Goal: Task Accomplishment & Management: Manage account settings

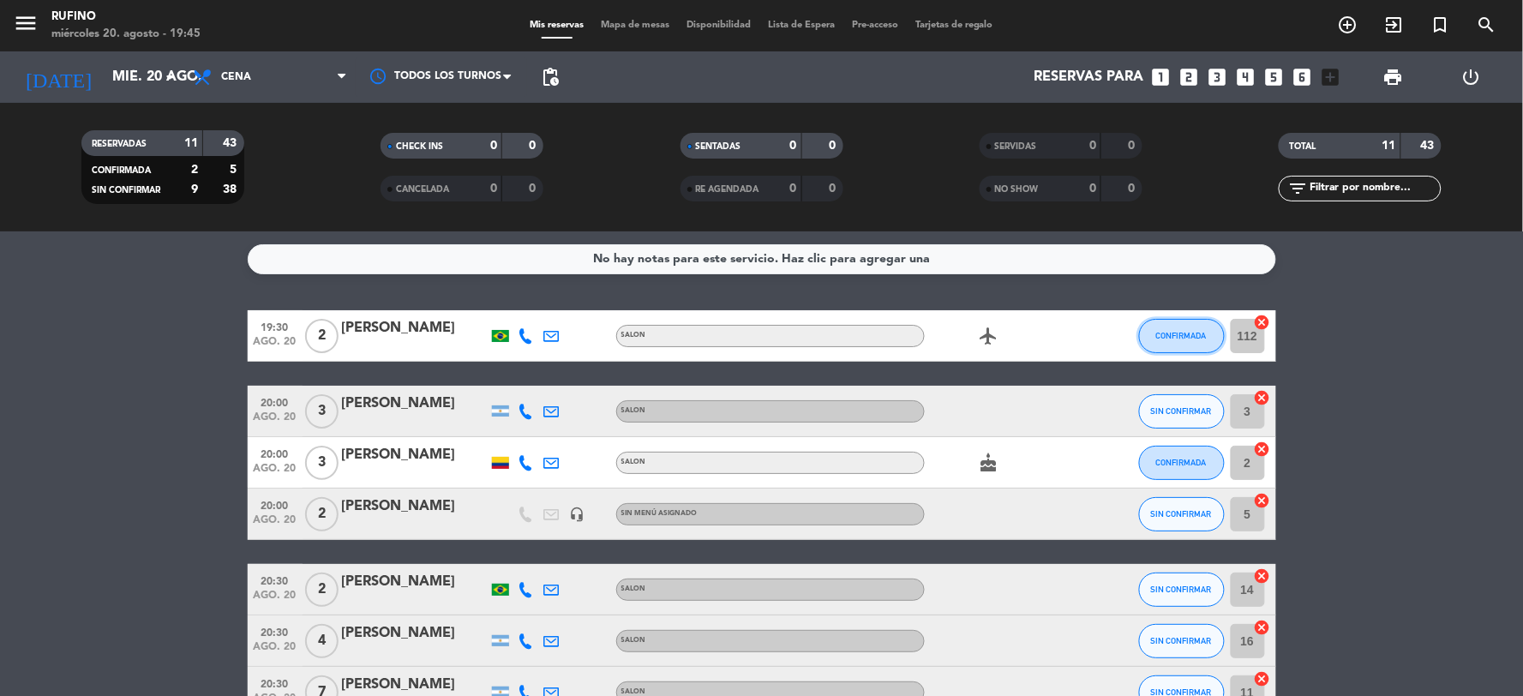
click at [1177, 331] on span "CONFIRMADA" at bounding box center [1181, 335] width 51 height 9
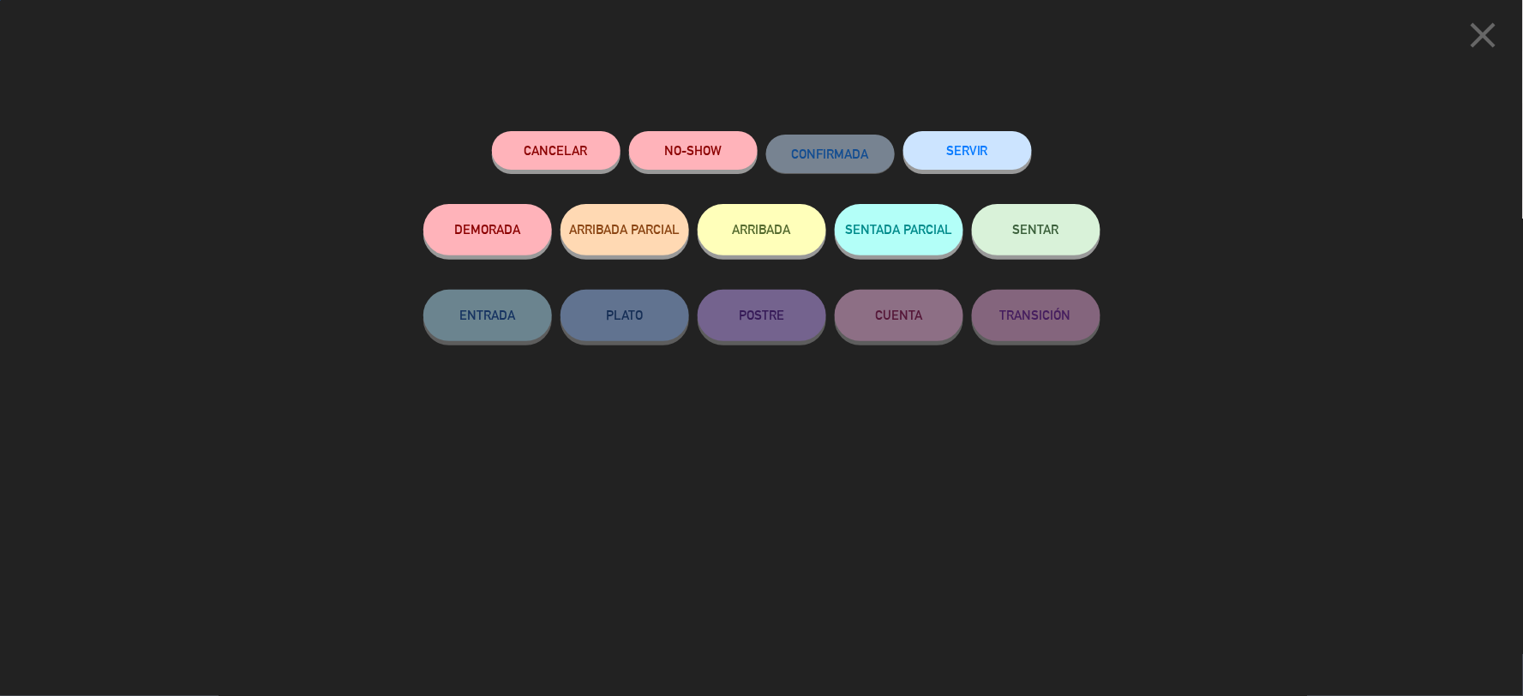
click at [945, 135] on button "SERVIR" at bounding box center [967, 150] width 129 height 39
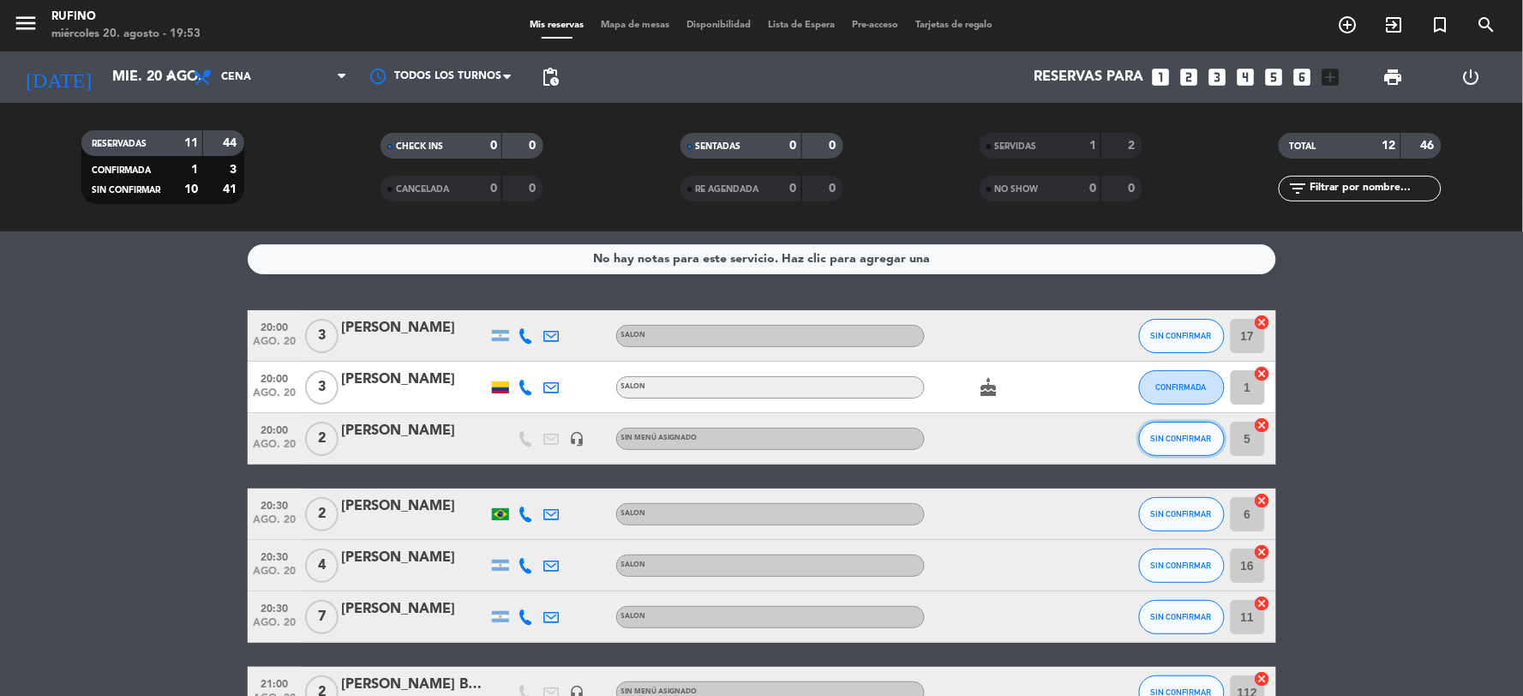
click at [1200, 434] on button "SIN CONFIRMAR" at bounding box center [1182, 439] width 86 height 34
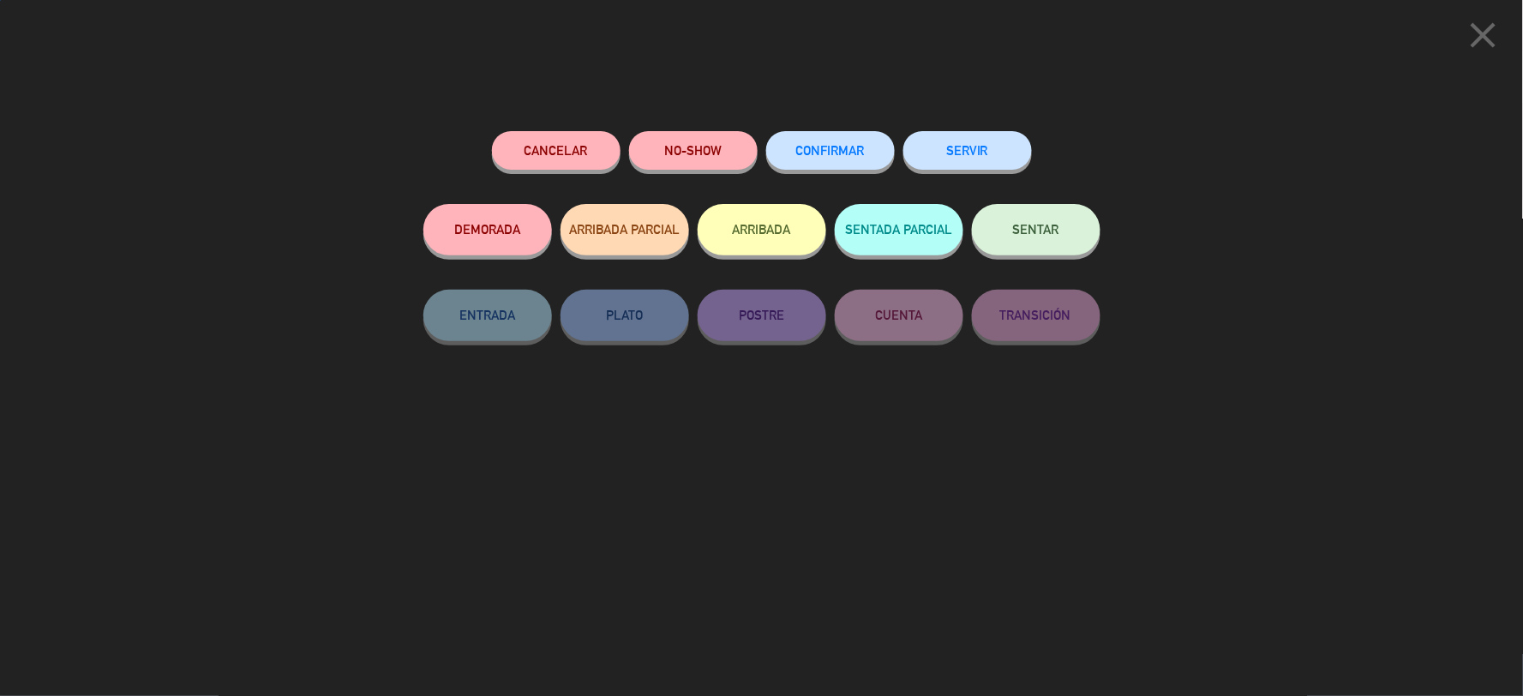
click at [847, 155] on span "CONFIRMAR" at bounding box center [830, 150] width 69 height 15
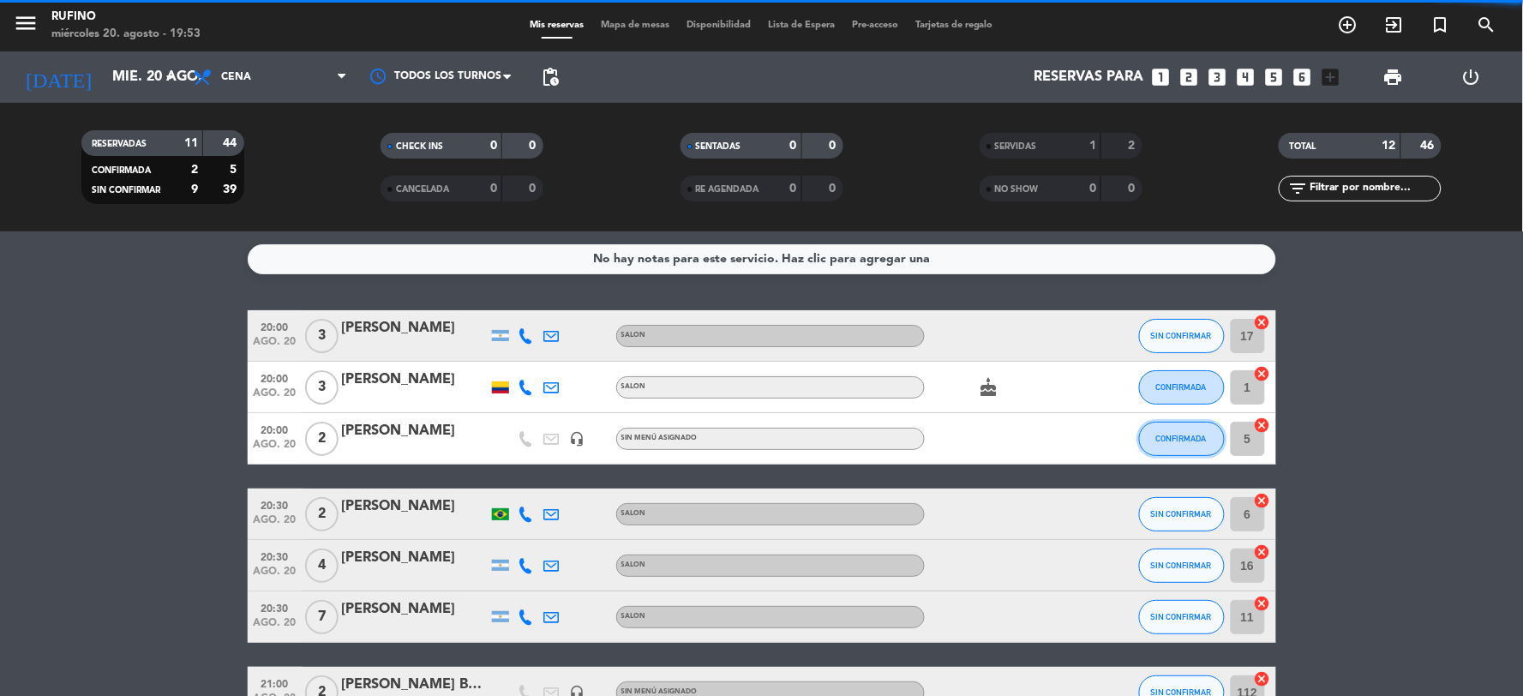
click at [1177, 439] on span "CONFIRMADA" at bounding box center [1181, 438] width 51 height 9
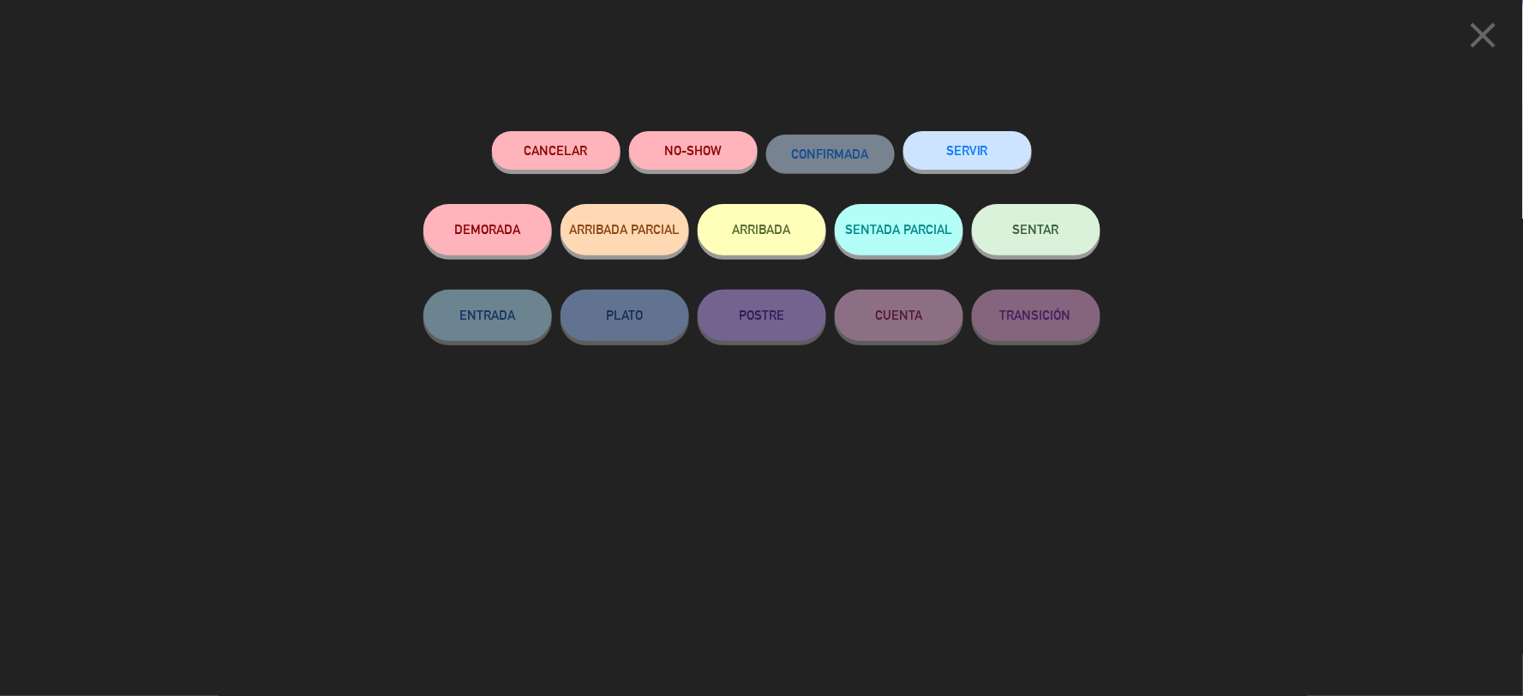
click at [961, 154] on button "SERVIR" at bounding box center [967, 150] width 129 height 39
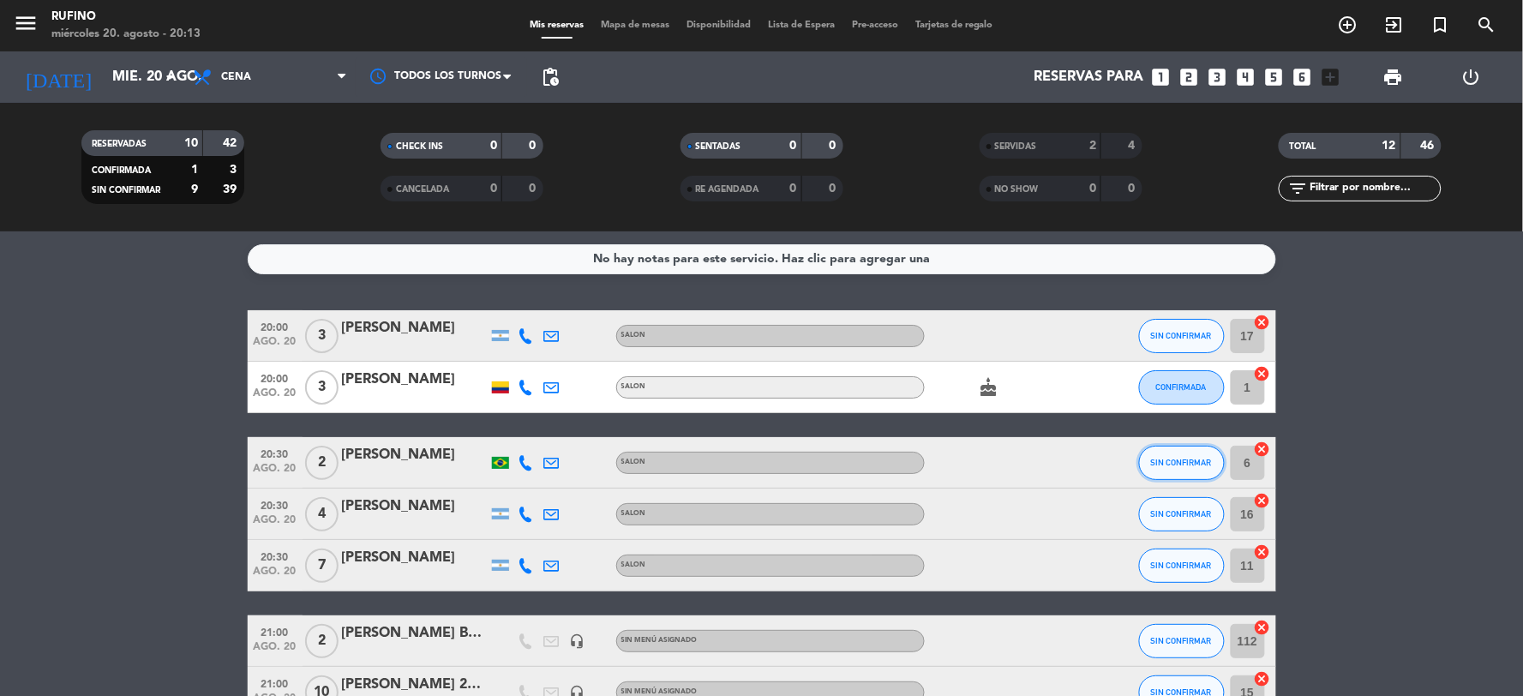
click at [1179, 458] on span "SIN CONFIRMAR" at bounding box center [1181, 462] width 61 height 9
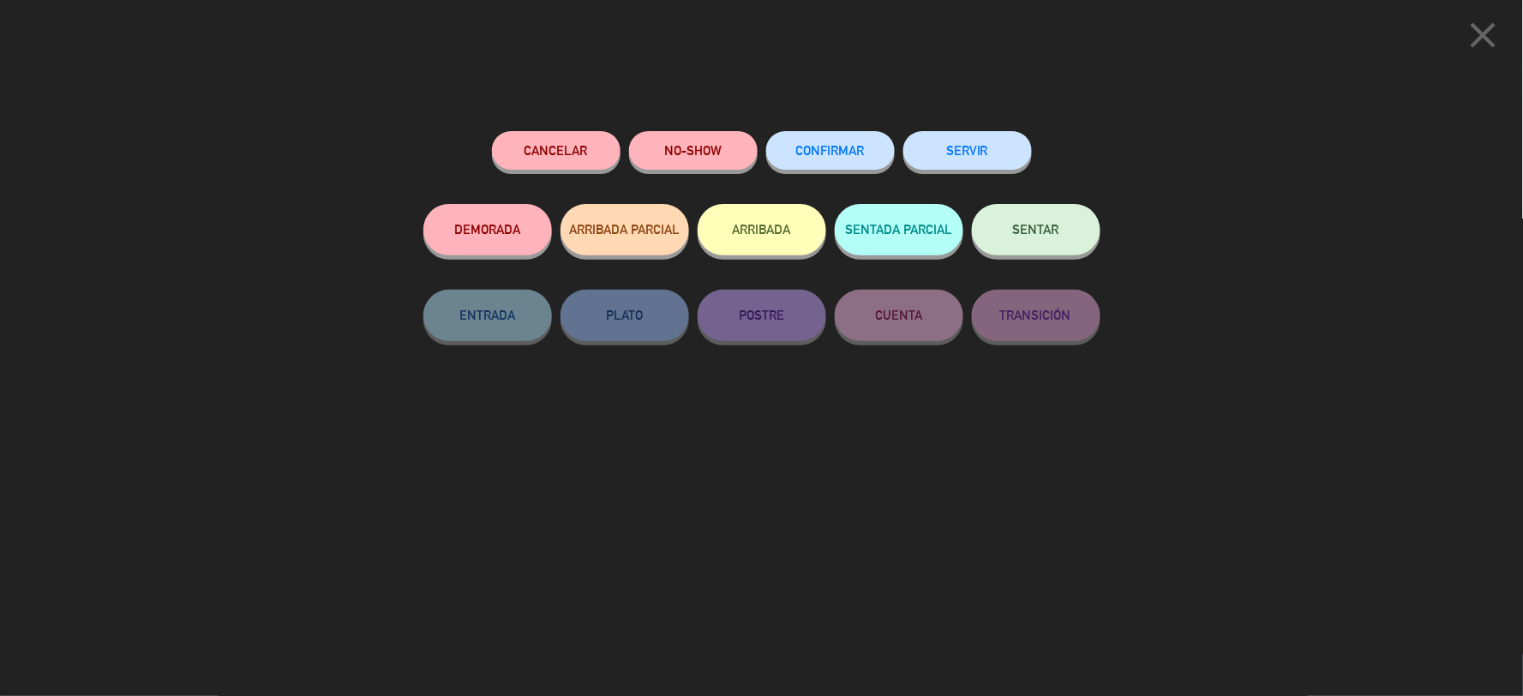
drag, startPoint x: 834, startPoint y: 151, endPoint x: 1042, endPoint y: 396, distance: 321.6
click at [838, 157] on span "CONFIRMAR" at bounding box center [830, 150] width 69 height 15
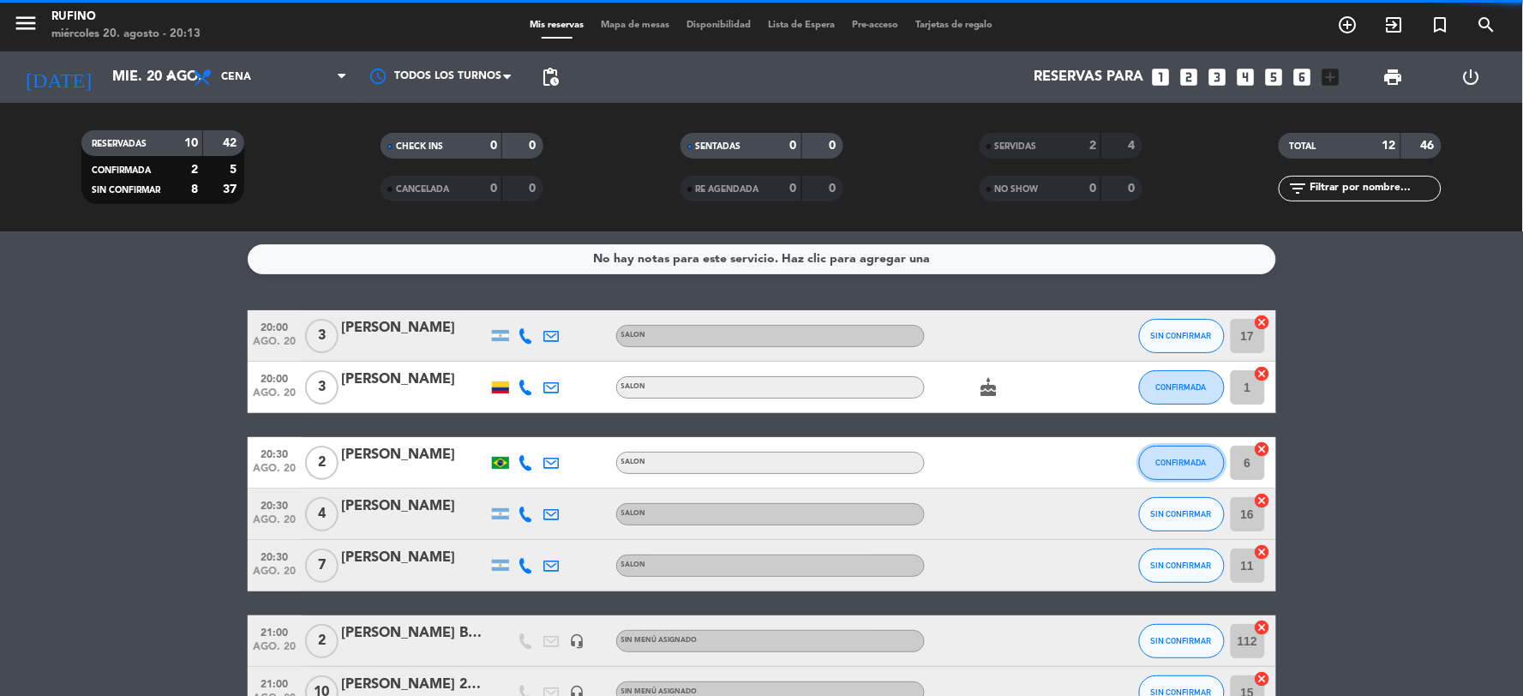
click at [1188, 461] on span "CONFIRMADA" at bounding box center [1181, 462] width 51 height 9
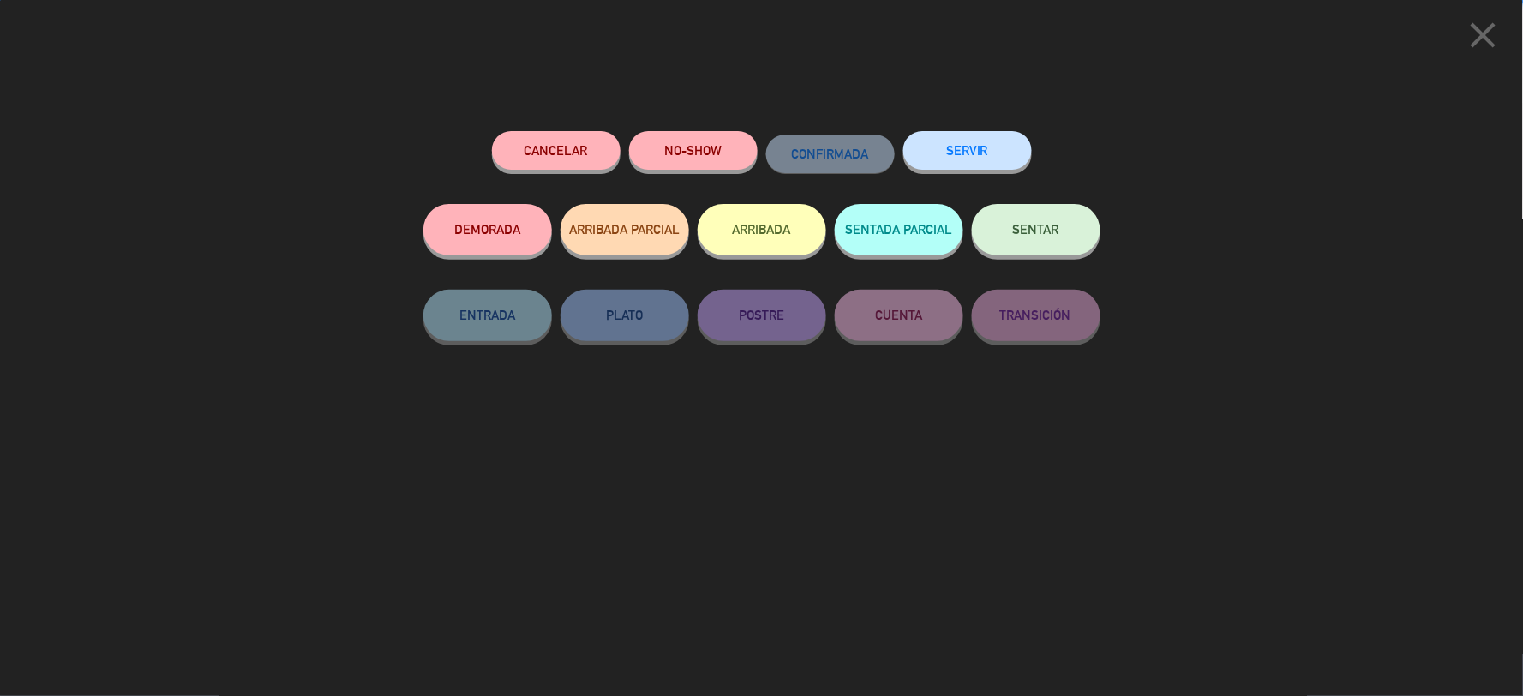
click at [982, 144] on button "SERVIR" at bounding box center [967, 150] width 129 height 39
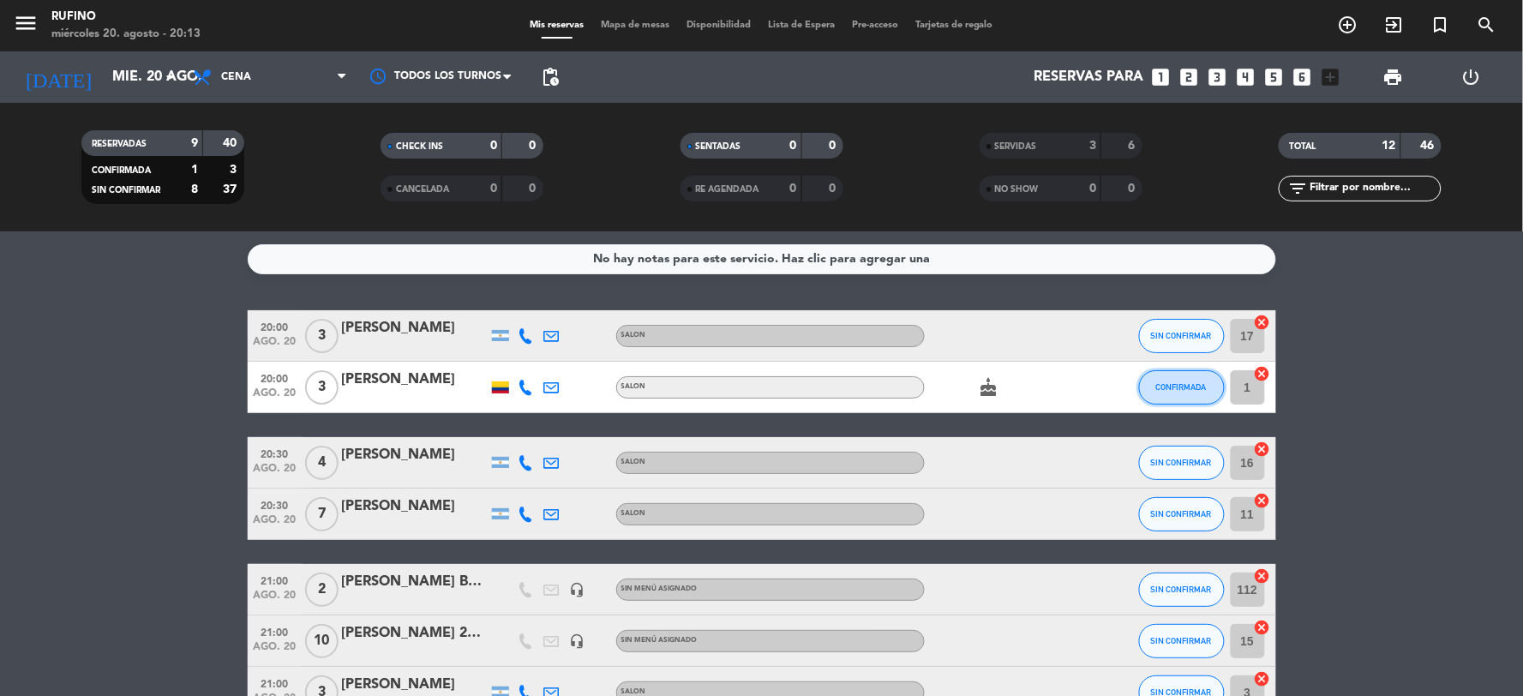
click at [1159, 384] on span "CONFIRMADA" at bounding box center [1181, 386] width 51 height 9
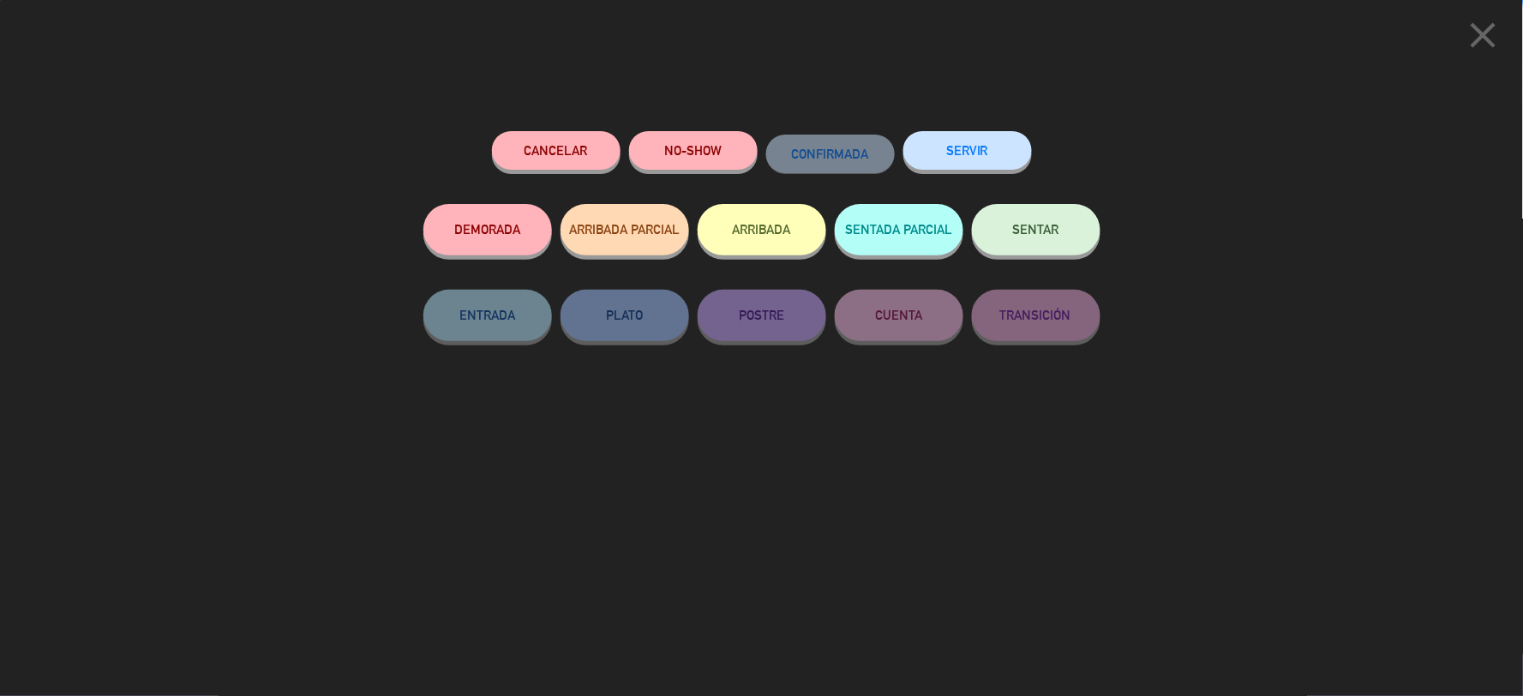
click at [1012, 151] on button "SERVIR" at bounding box center [967, 150] width 129 height 39
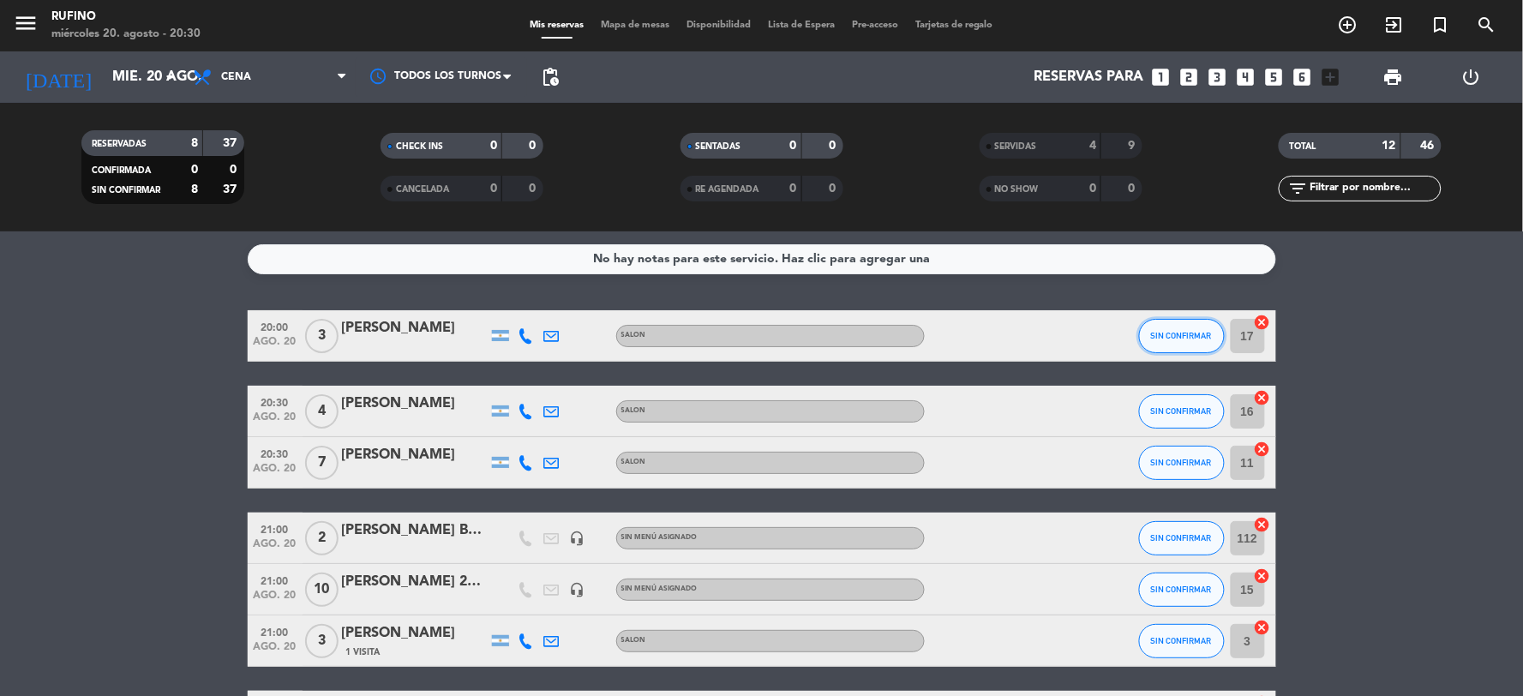
click at [1192, 334] on span "SIN CONFIRMAR" at bounding box center [1181, 335] width 61 height 9
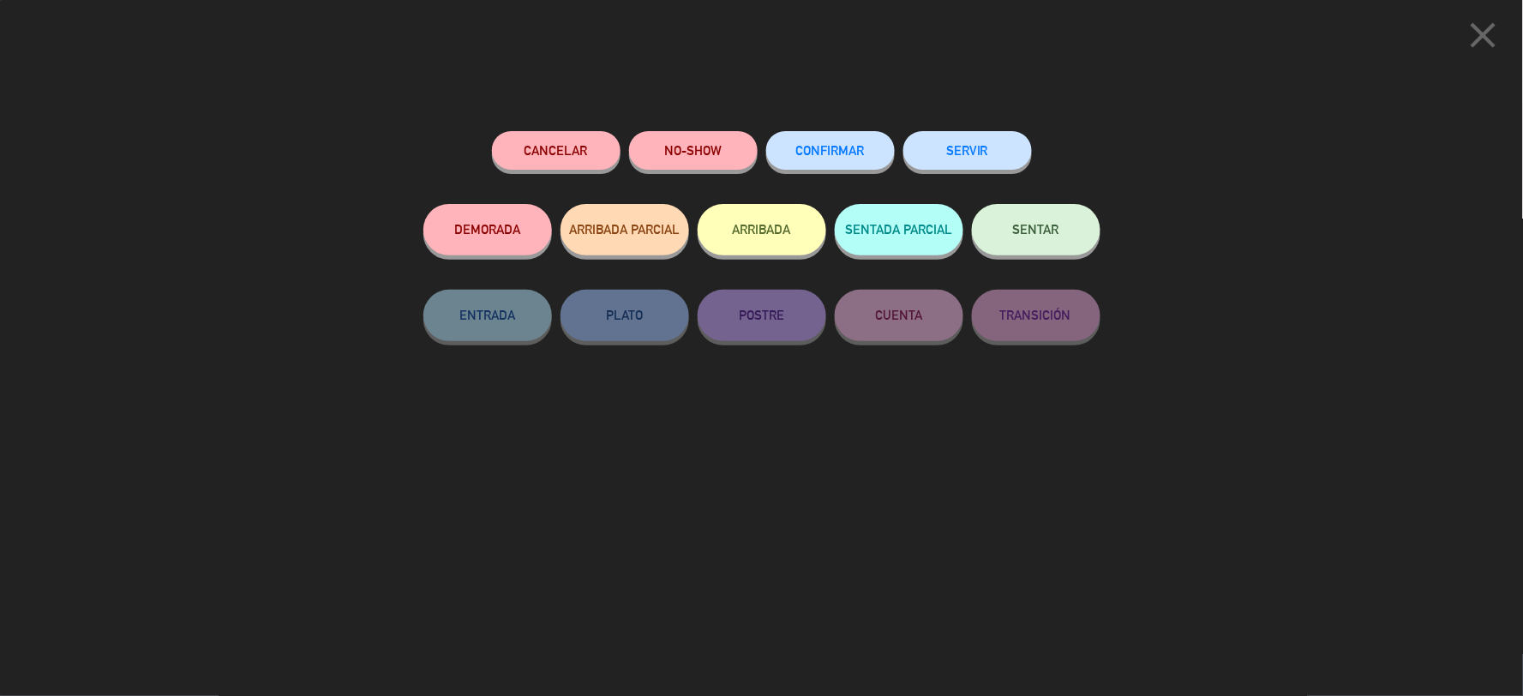
click at [832, 154] on span "CONFIRMAR" at bounding box center [830, 150] width 69 height 15
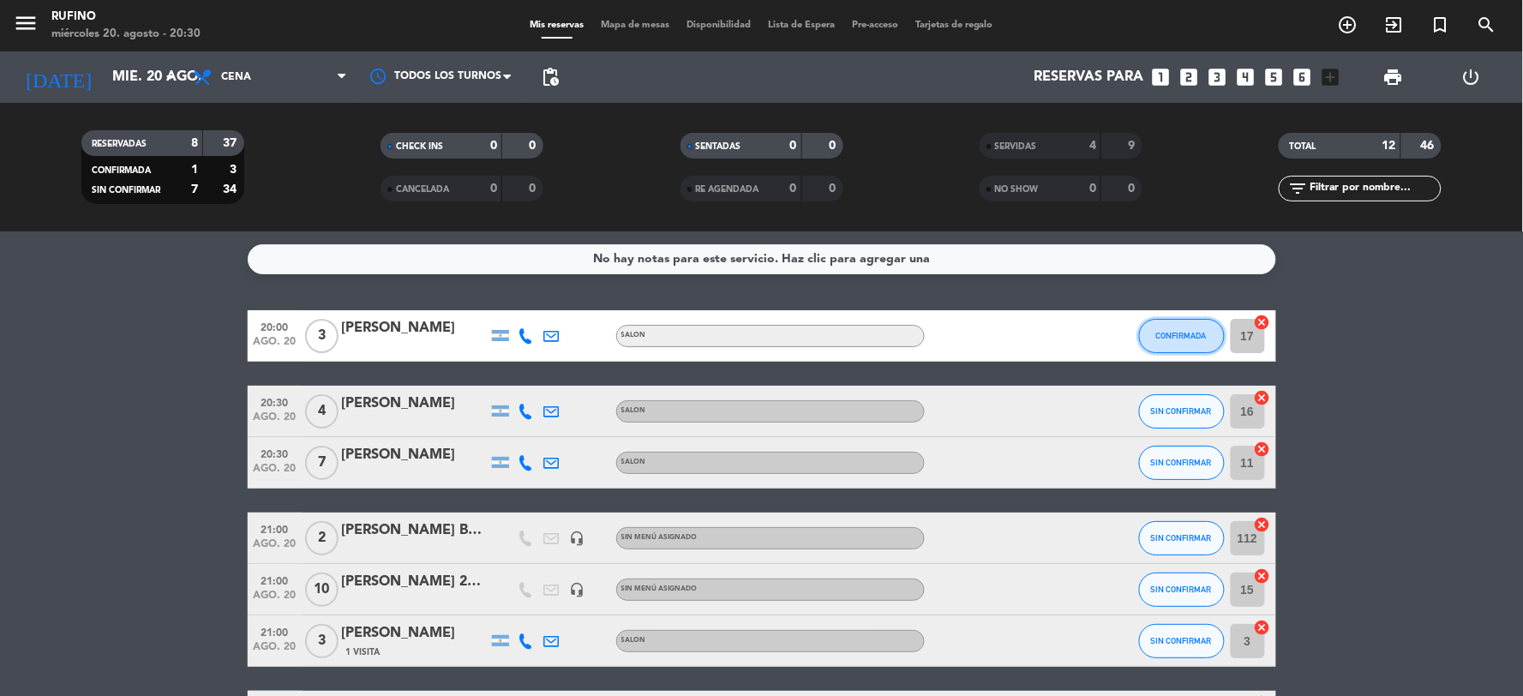
click at [1183, 331] on span "CONFIRMADA" at bounding box center [1181, 335] width 51 height 9
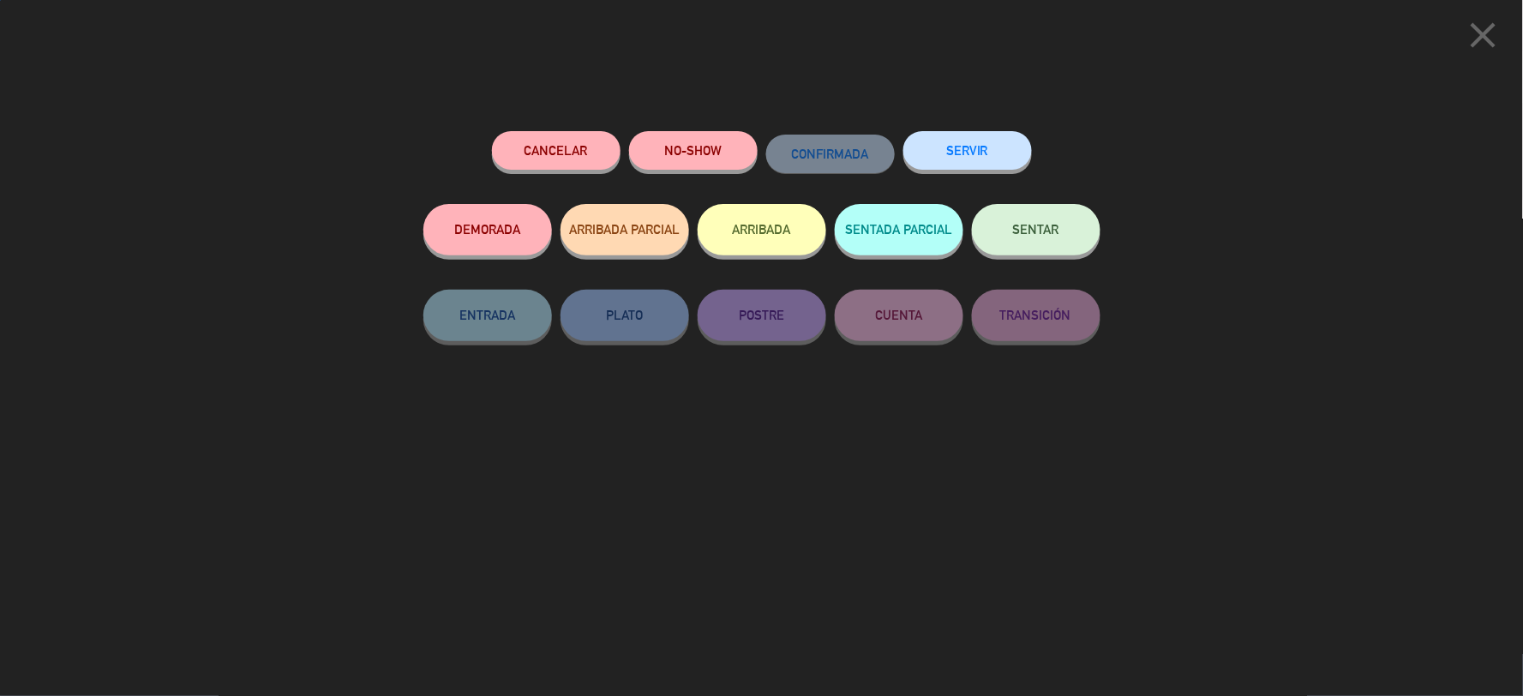
click at [939, 141] on button "SERVIR" at bounding box center [967, 150] width 129 height 39
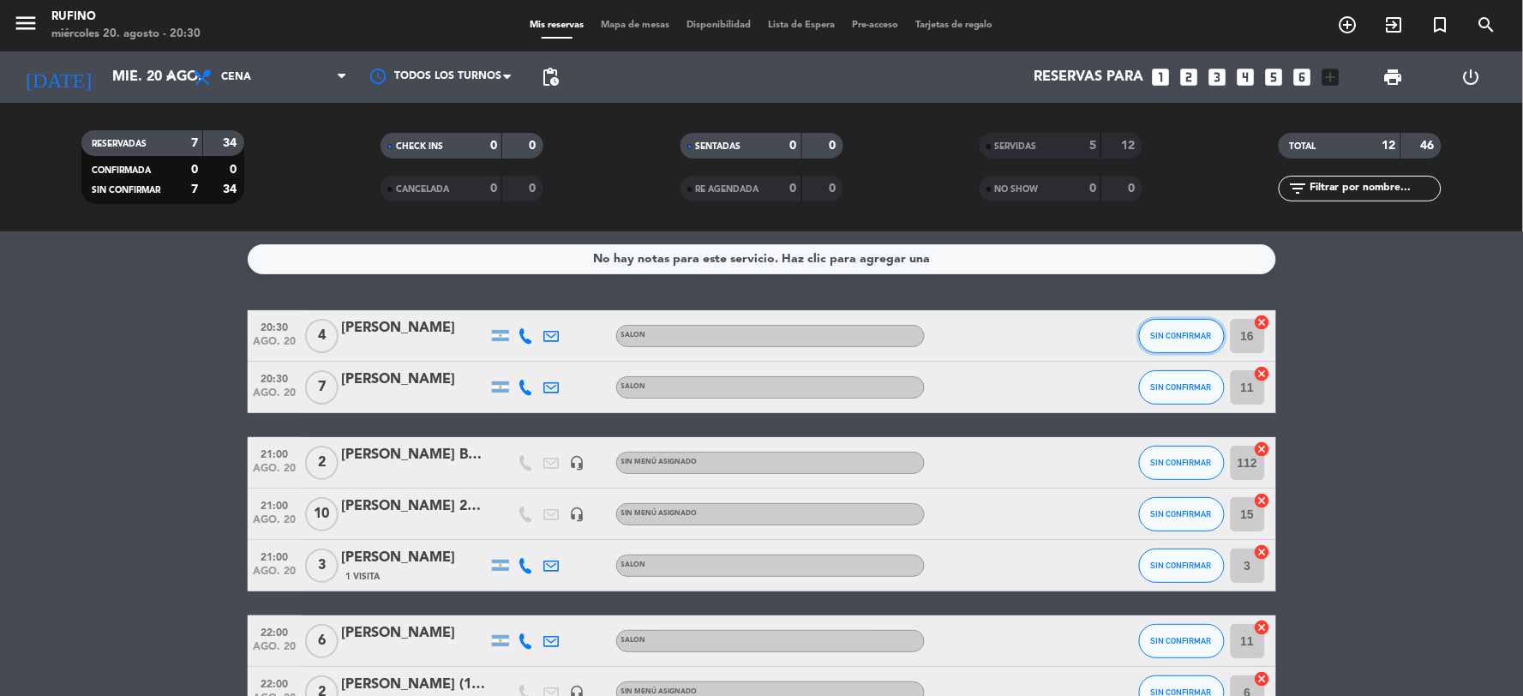
click at [1184, 331] on span "SIN CONFIRMAR" at bounding box center [1181, 335] width 61 height 9
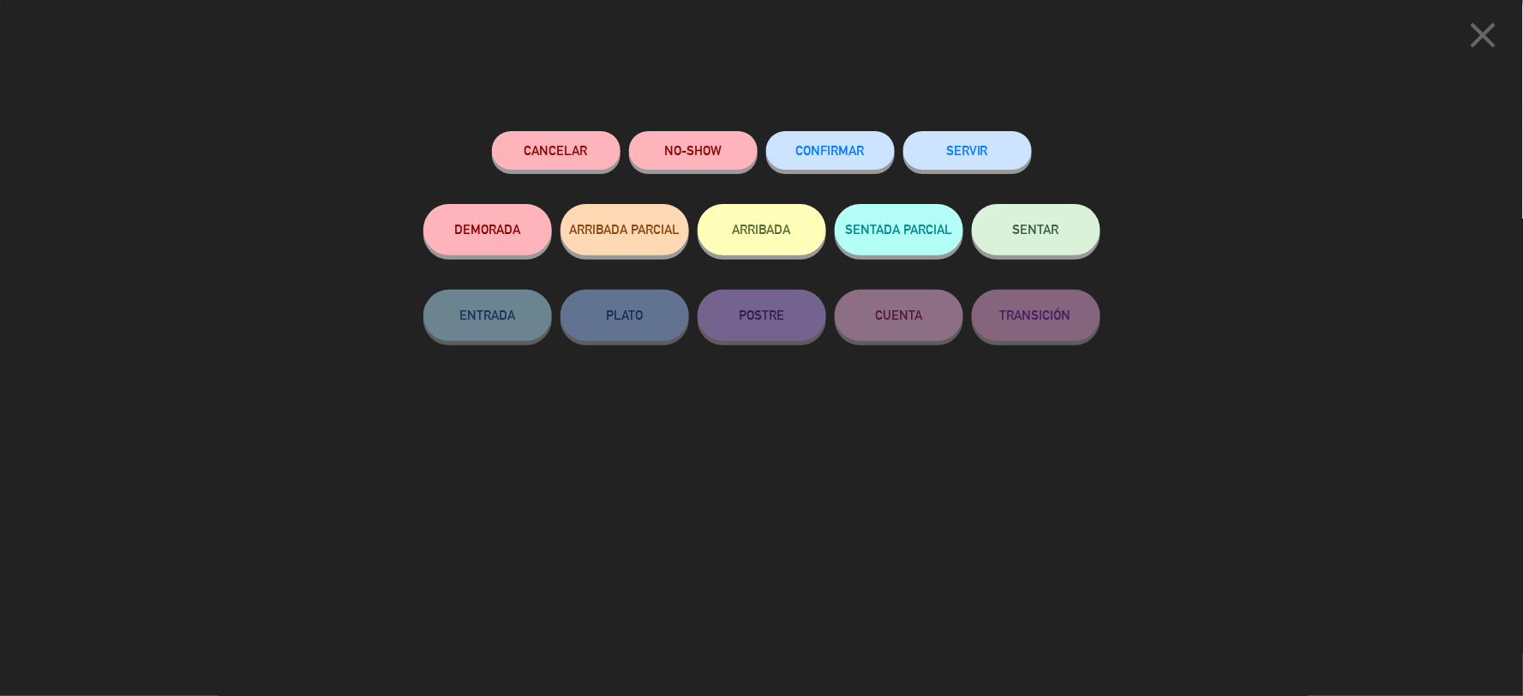
click at [867, 133] on div "CONFIRMAR" at bounding box center [830, 167] width 129 height 73
drag, startPoint x: 806, startPoint y: 148, endPoint x: 992, endPoint y: 261, distance: 217.6
click at [808, 148] on span "CONFIRMAR" at bounding box center [830, 150] width 69 height 15
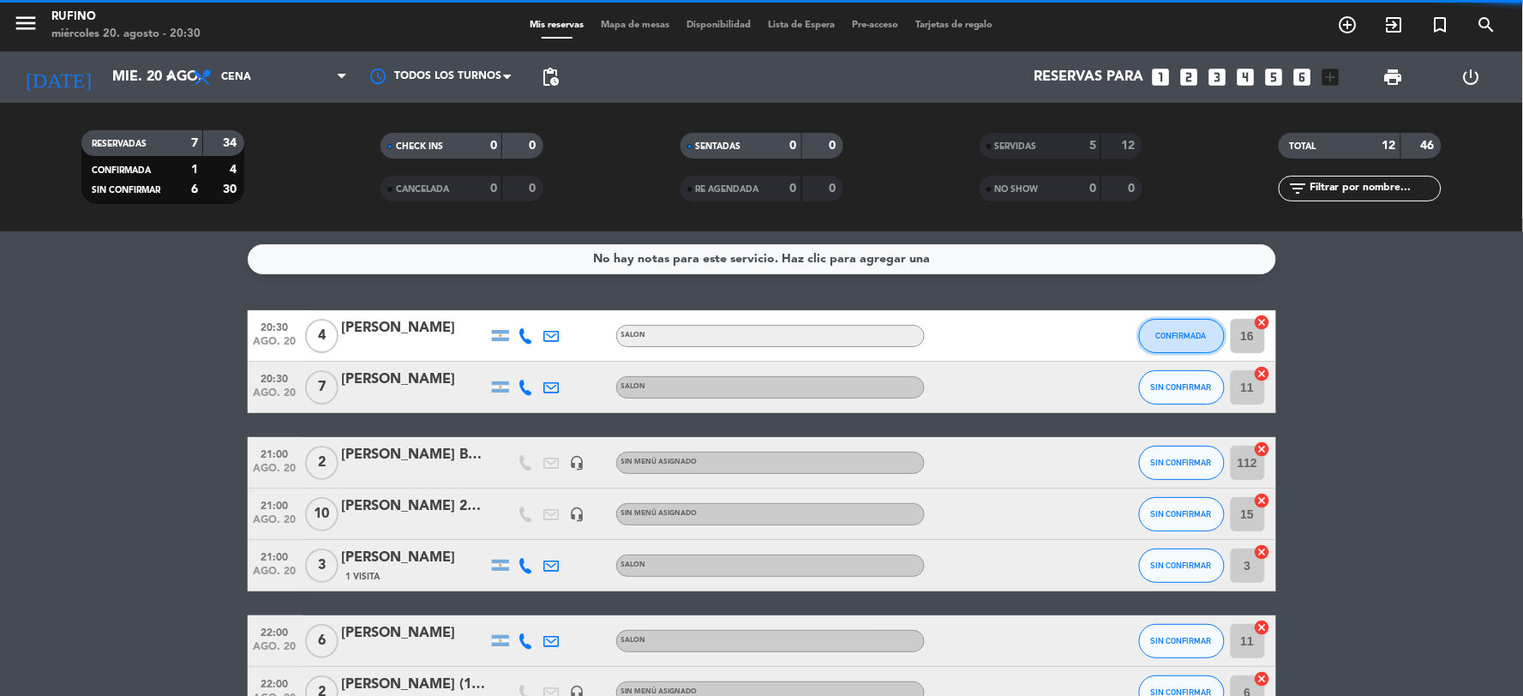
click at [1164, 340] on button "CONFIRMADA" at bounding box center [1182, 336] width 86 height 34
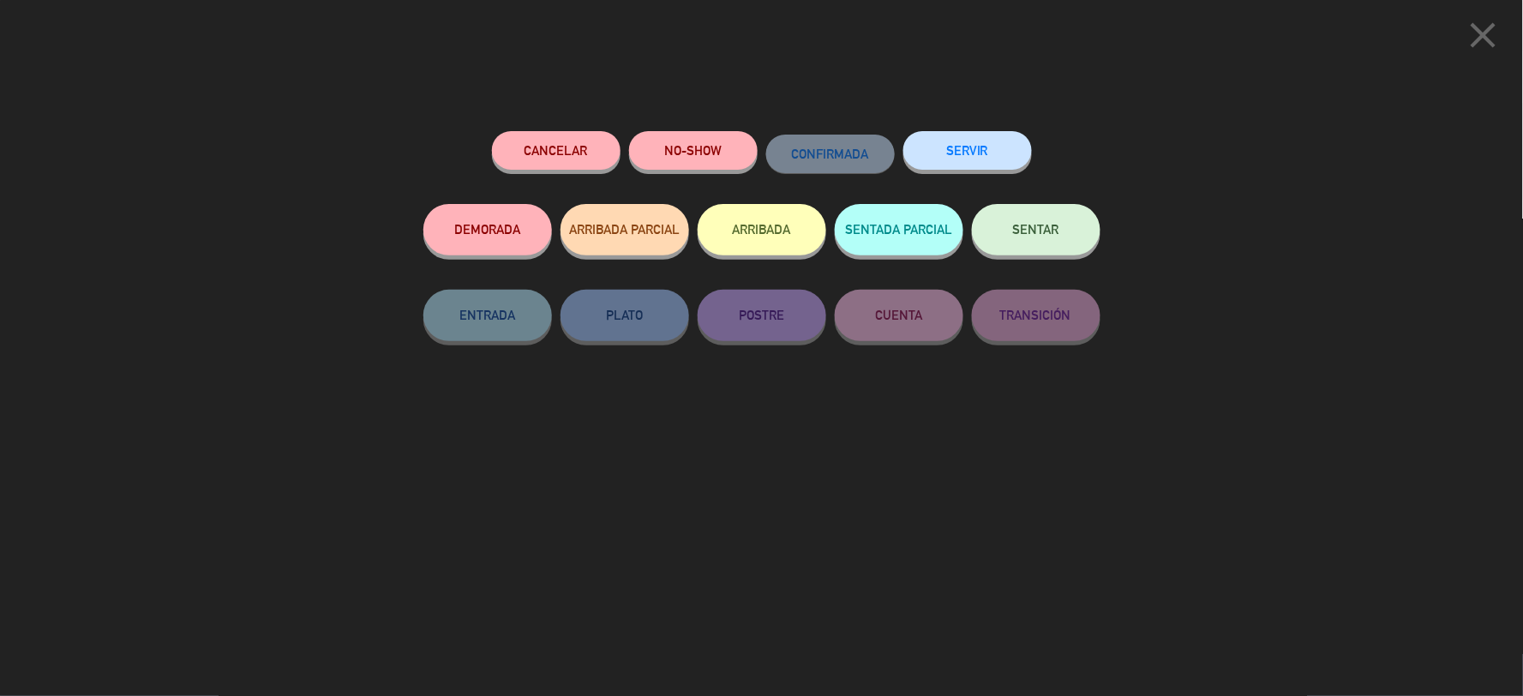
click at [957, 157] on button "SERVIR" at bounding box center [967, 150] width 129 height 39
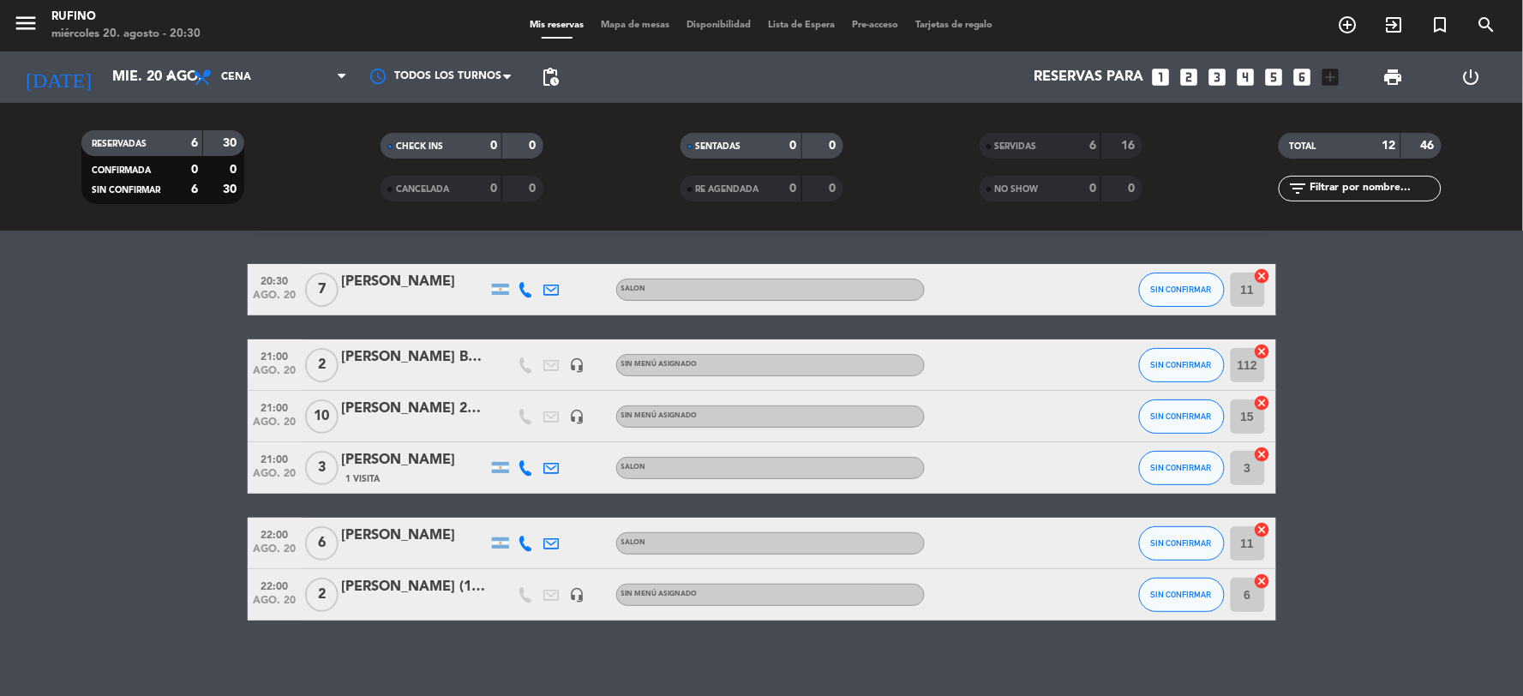
scroll to position [56, 0]
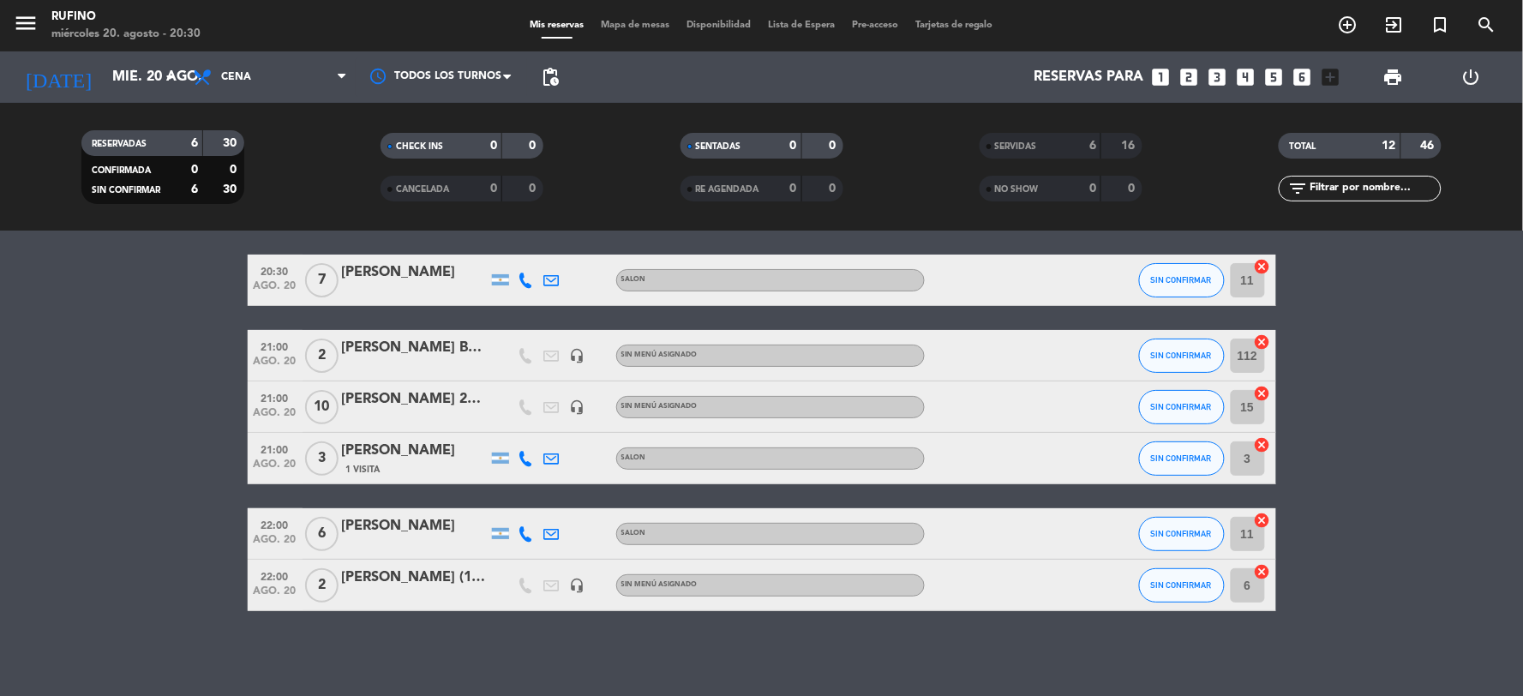
click at [1027, 153] on div "SERVIDAS" at bounding box center [1023, 146] width 79 height 20
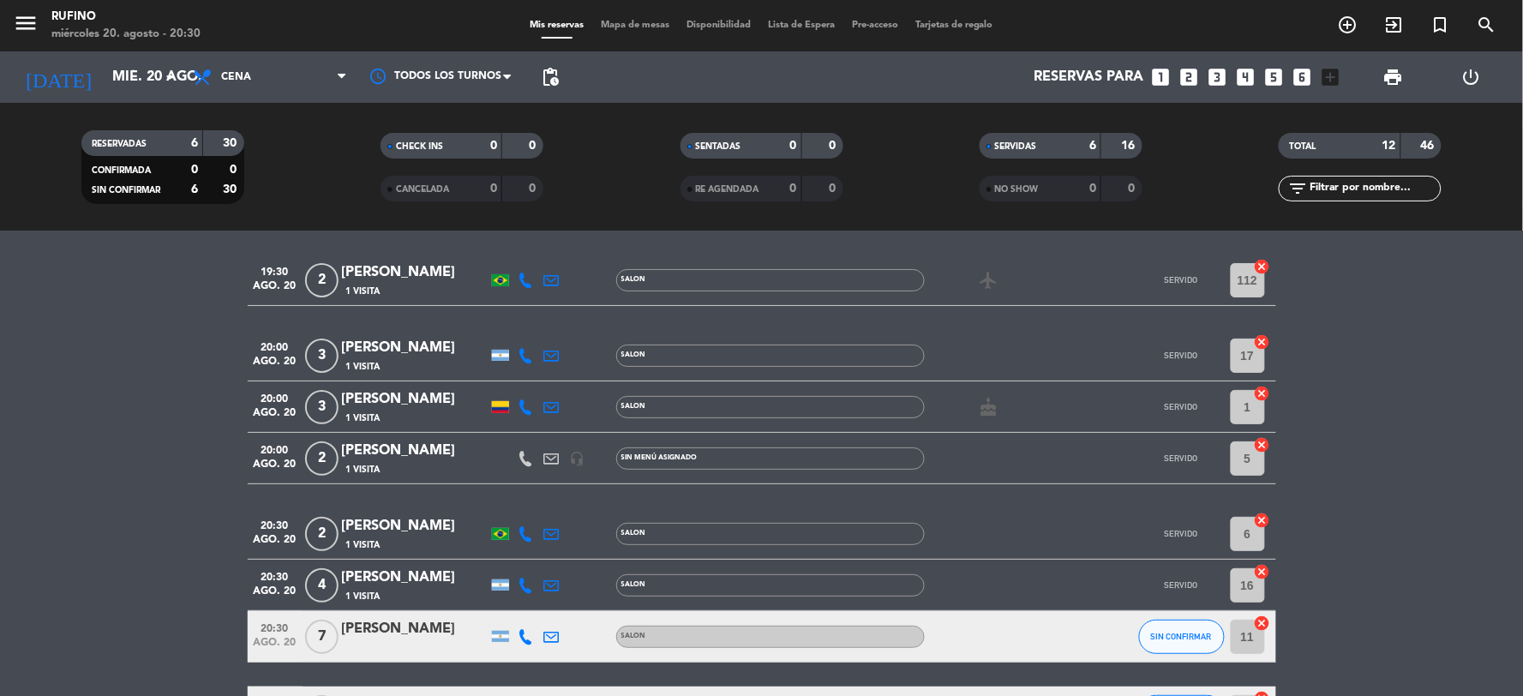
click at [1040, 197] on div "NO SHOW" at bounding box center [1023, 189] width 79 height 20
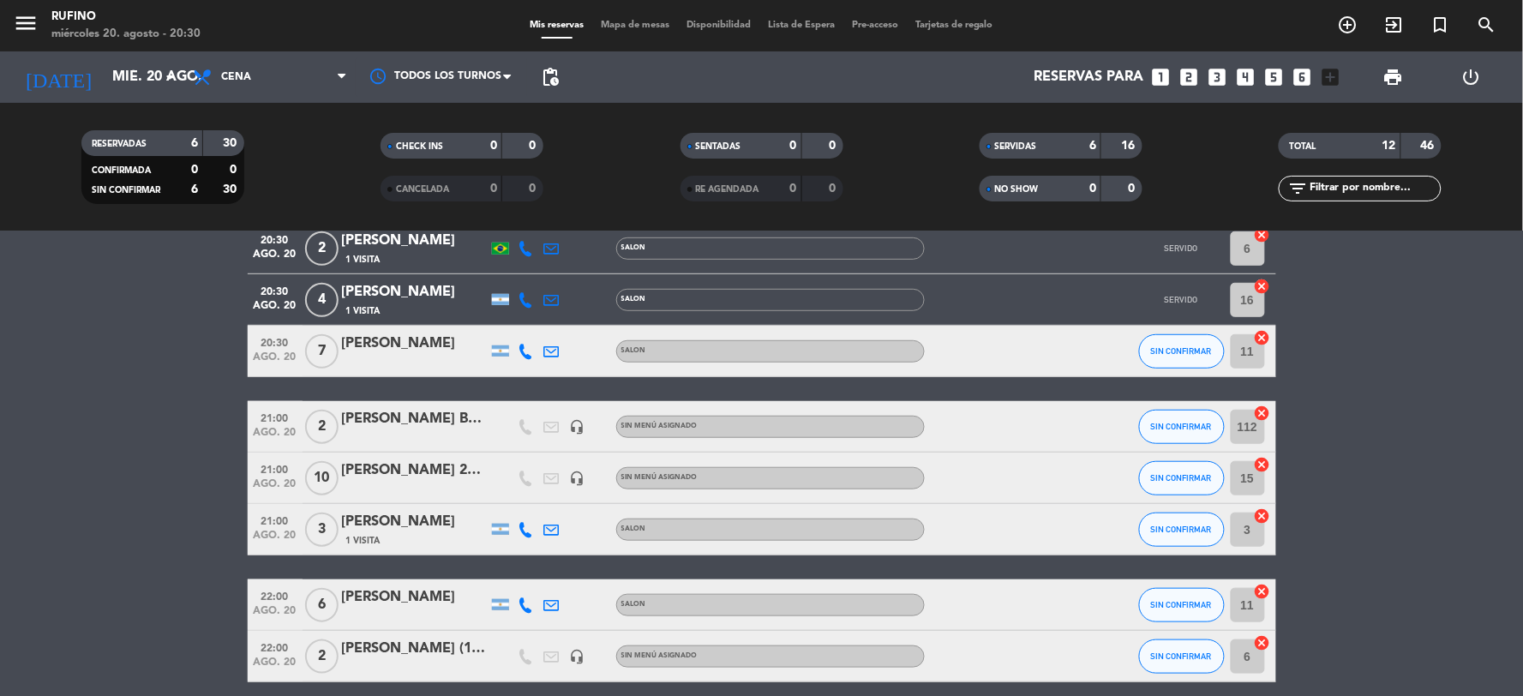
scroll to position [413, 0]
